Goal: Register for event/course

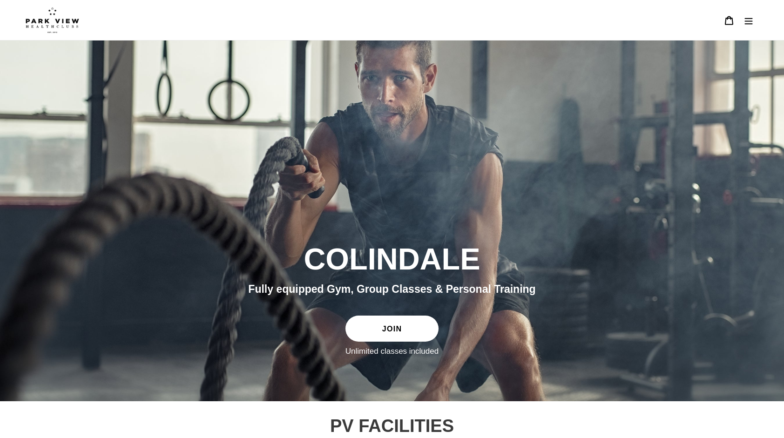
click at [742, 24] on button "Menu" at bounding box center [749, 20] width 20 height 20
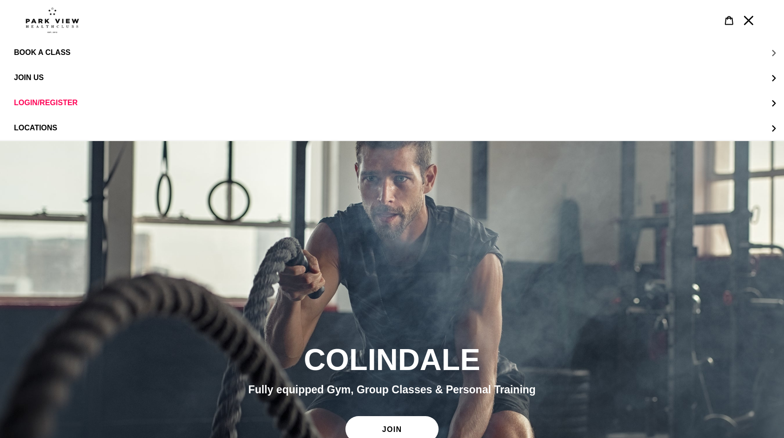
click at [66, 49] on span "BOOK A CLASS" at bounding box center [42, 52] width 56 height 8
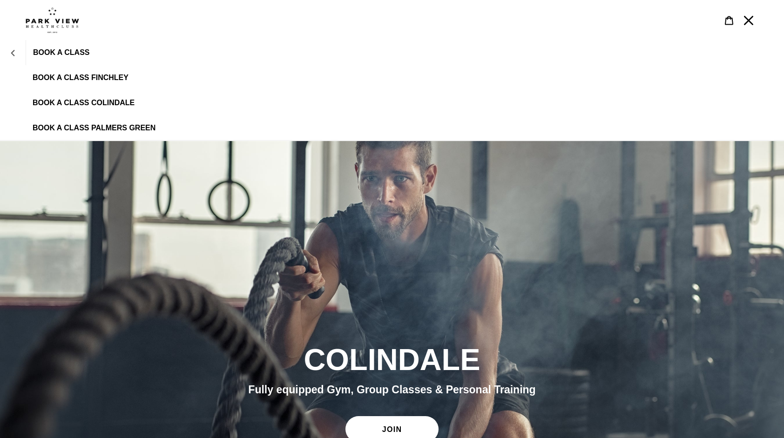
click at [16, 54] on icon "BOOK A CLASS" at bounding box center [13, 53] width 7 height 7
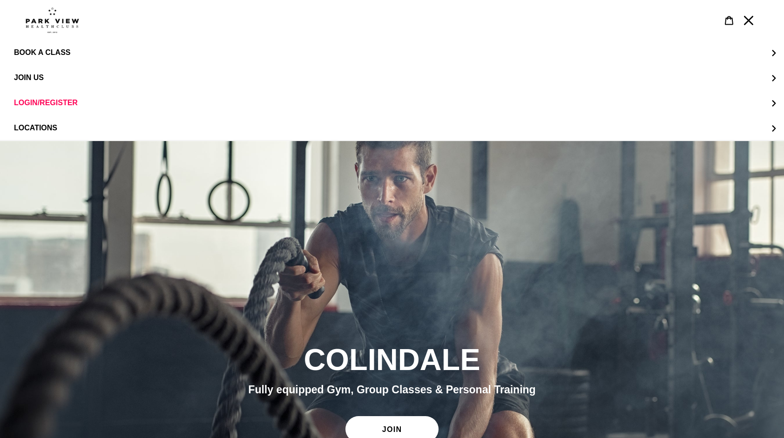
click at [34, 197] on div "slideshow" at bounding box center [392, 321] width 784 height 361
click at [42, 57] on span "BOOK A CLASS" at bounding box center [42, 52] width 56 height 8
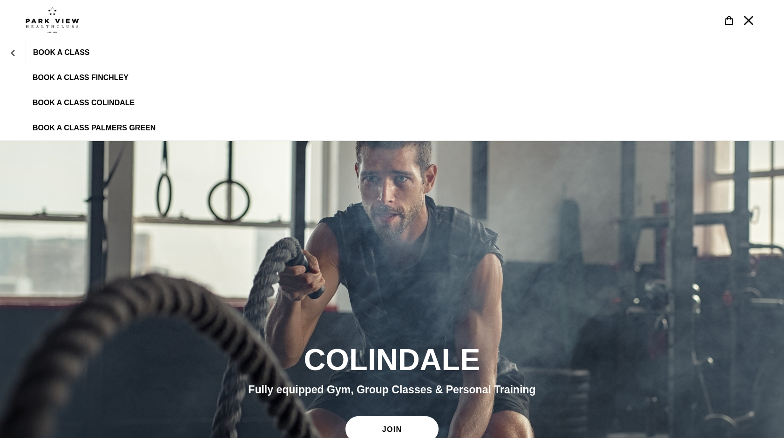
click at [79, 100] on span "BOOK A CLASS COLINDALE" at bounding box center [84, 103] width 102 height 8
click at [93, 99] on span "BOOK A CLASS COLINDALE" at bounding box center [84, 103] width 102 height 8
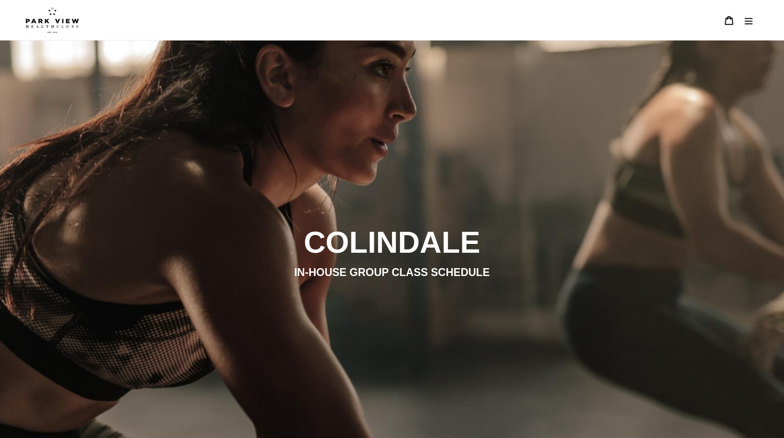
click at [755, 20] on button "Menu" at bounding box center [749, 20] width 20 height 20
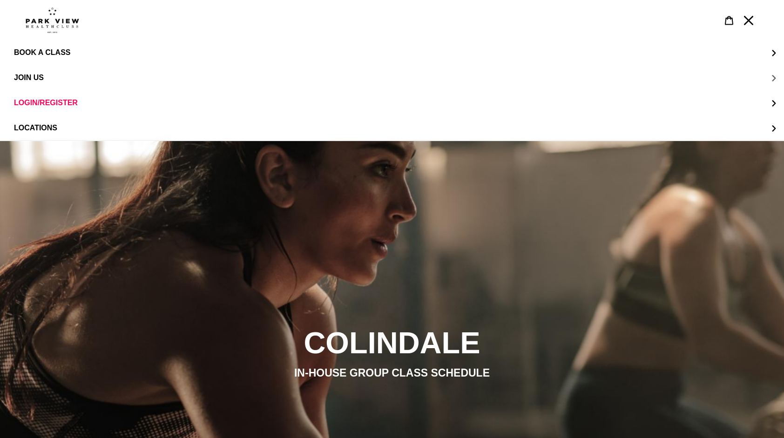
click at [34, 80] on span "JOIN US" at bounding box center [29, 78] width 30 height 8
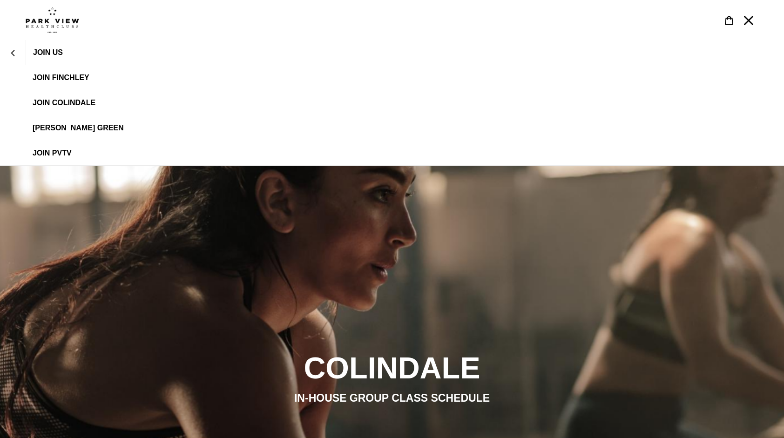
click at [65, 98] on link "JOIN Colindale" at bounding box center [392, 102] width 784 height 25
click at [74, 104] on span "JOIN Colindale" at bounding box center [64, 103] width 63 height 8
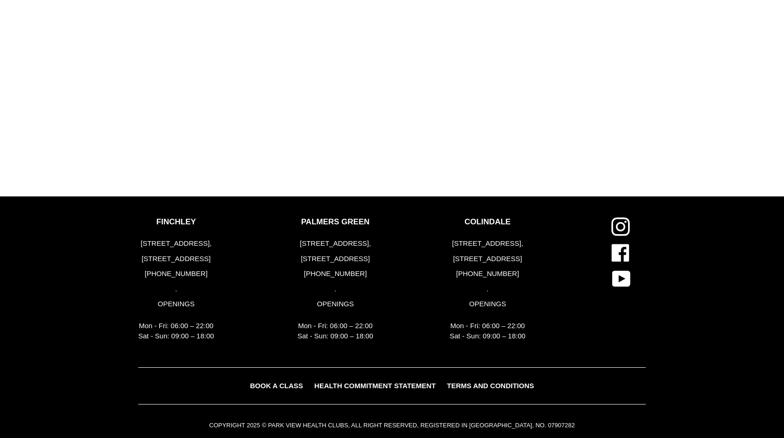
scroll to position [1144, 0]
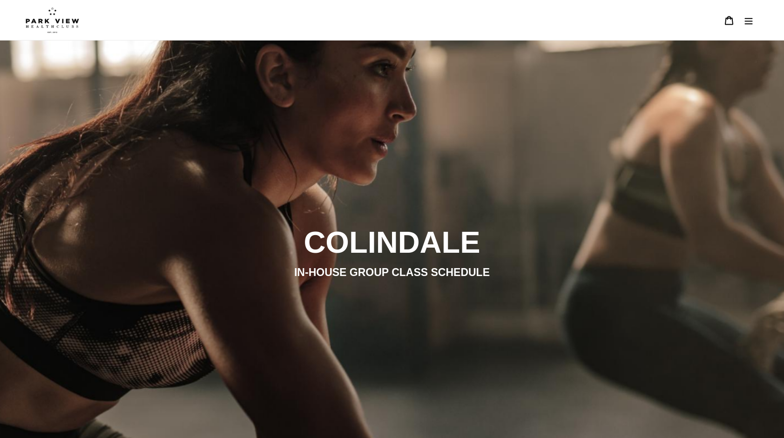
click at [64, 22] on img at bounding box center [53, 20] width 54 height 26
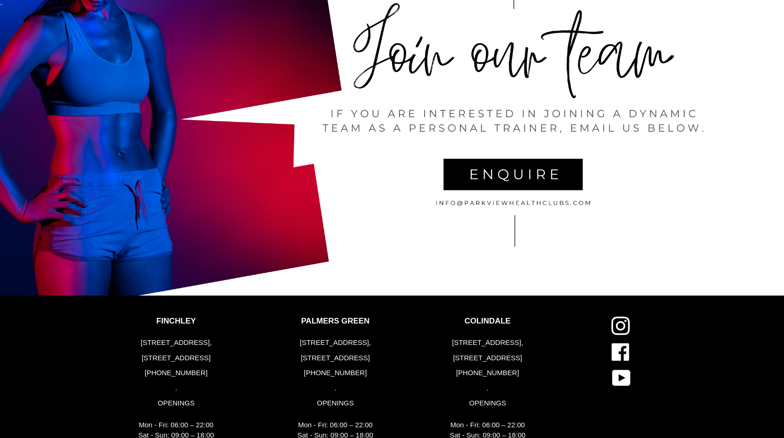
scroll to position [2016, 0]
